Goal: Check status: Check status

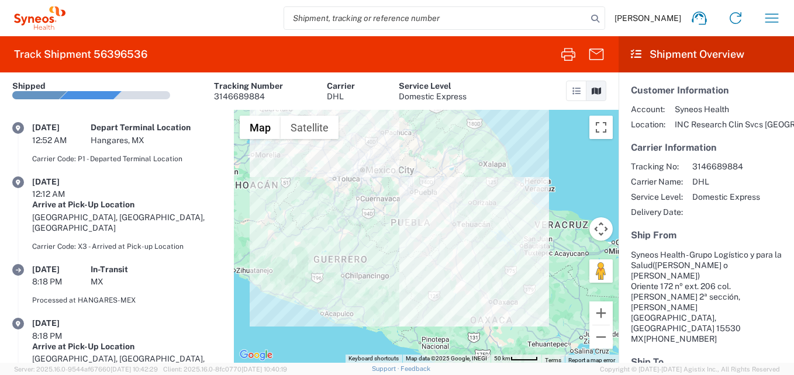
click at [265, 95] on div "3146689884" at bounding box center [248, 96] width 69 height 11
drag, startPoint x: 264, startPoint y: 95, endPoint x: 209, endPoint y: 99, distance: 55.6
click at [209, 99] on article "Shipped Tracking Number 3146689884 Carrier DHL Service Level Domestic Express" at bounding box center [239, 90] width 454 height 37
copy div "3146689884"
click at [763, 11] on icon "button" at bounding box center [771, 18] width 19 height 19
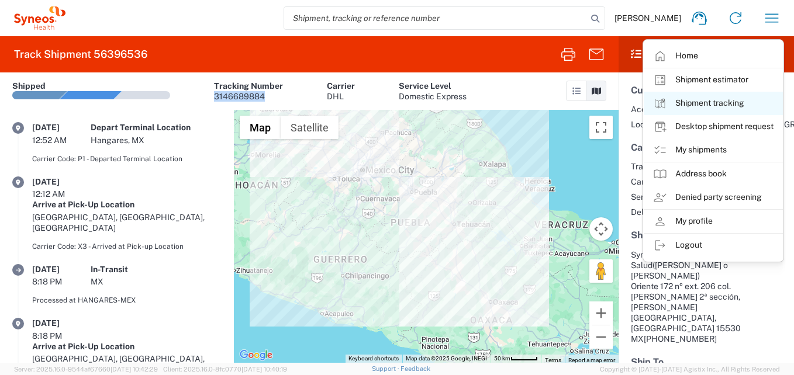
click at [714, 102] on link "Shipment tracking" at bounding box center [712, 103] width 139 height 23
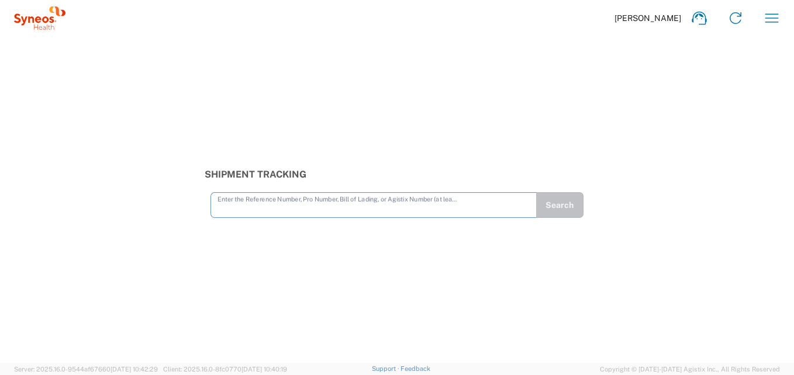
click at [247, 212] on input "text" at bounding box center [373, 204] width 312 height 20
type input "3146689884"
click at [552, 209] on button "Search" at bounding box center [559, 205] width 48 height 26
click at [261, 209] on input "text" at bounding box center [373, 204] width 312 height 20
type input "3146689884"
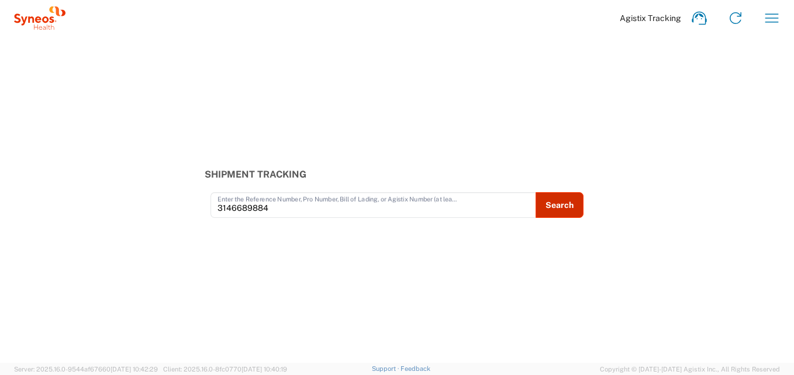
click at [577, 205] on button "Search" at bounding box center [559, 205] width 48 height 26
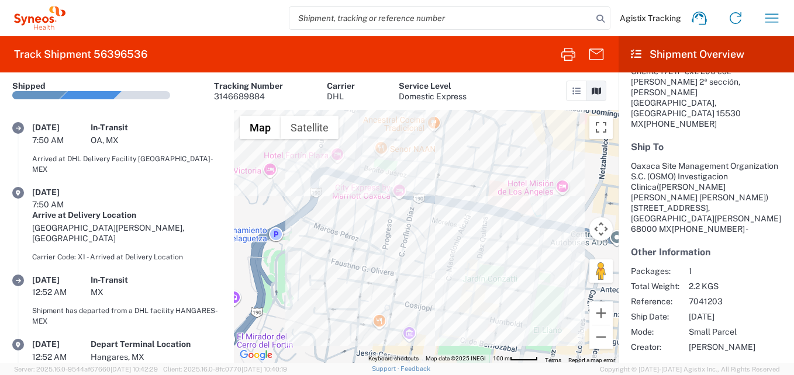
click at [17, 127] on icon at bounding box center [18, 128] width 12 height 12
